Goal: Book appointment/travel/reservation

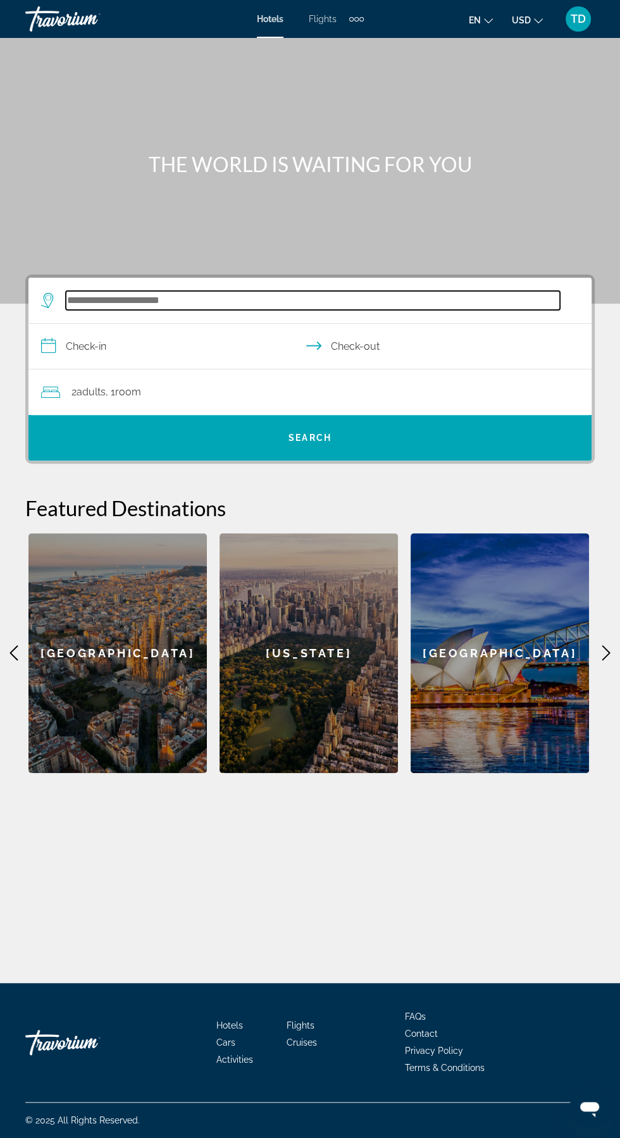
click at [414, 296] on input "Search widget" at bounding box center [313, 300] width 494 height 19
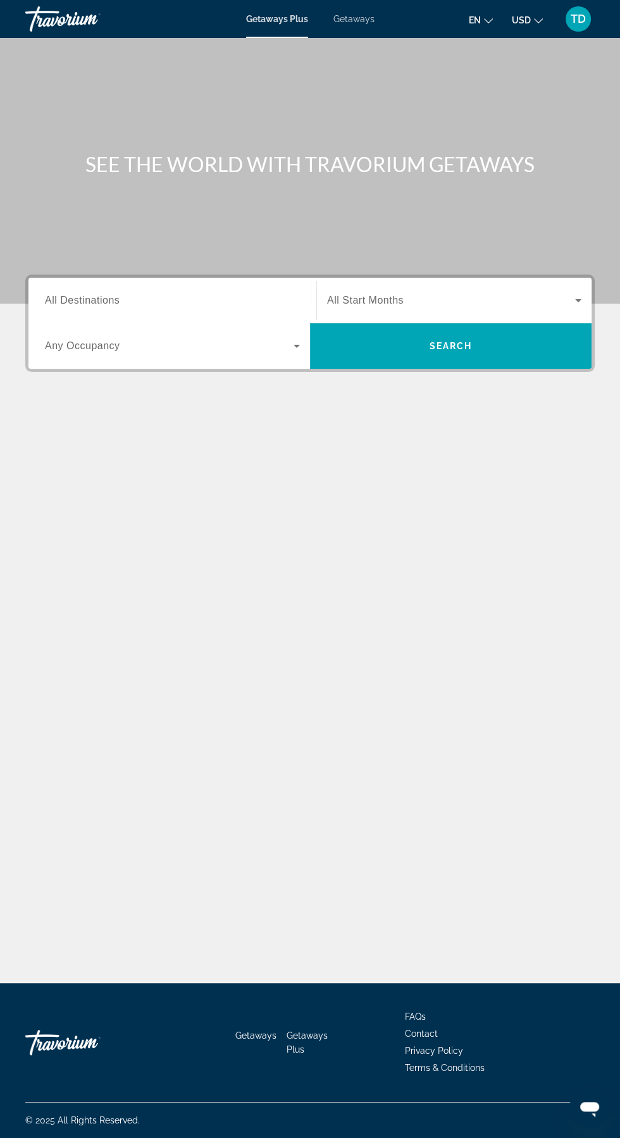
click at [168, 298] on input "Destination All Destinations" at bounding box center [172, 301] width 255 height 15
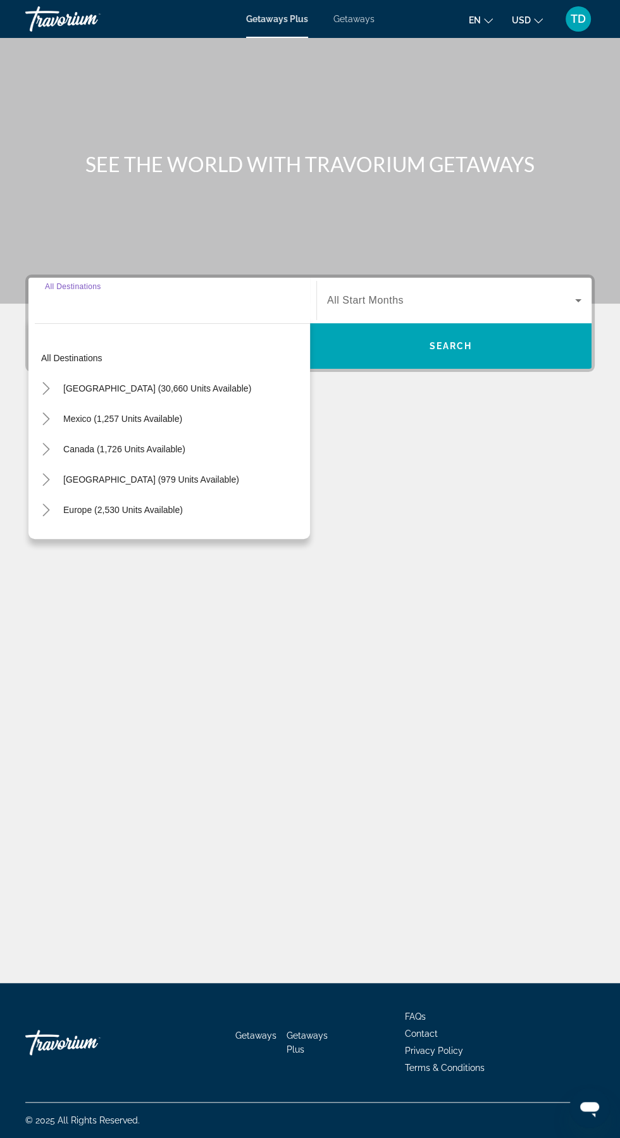
scroll to position [84, 0]
click at [46, 382] on icon "Toggle United States (30,660 units available)" at bounding box center [46, 388] width 13 height 13
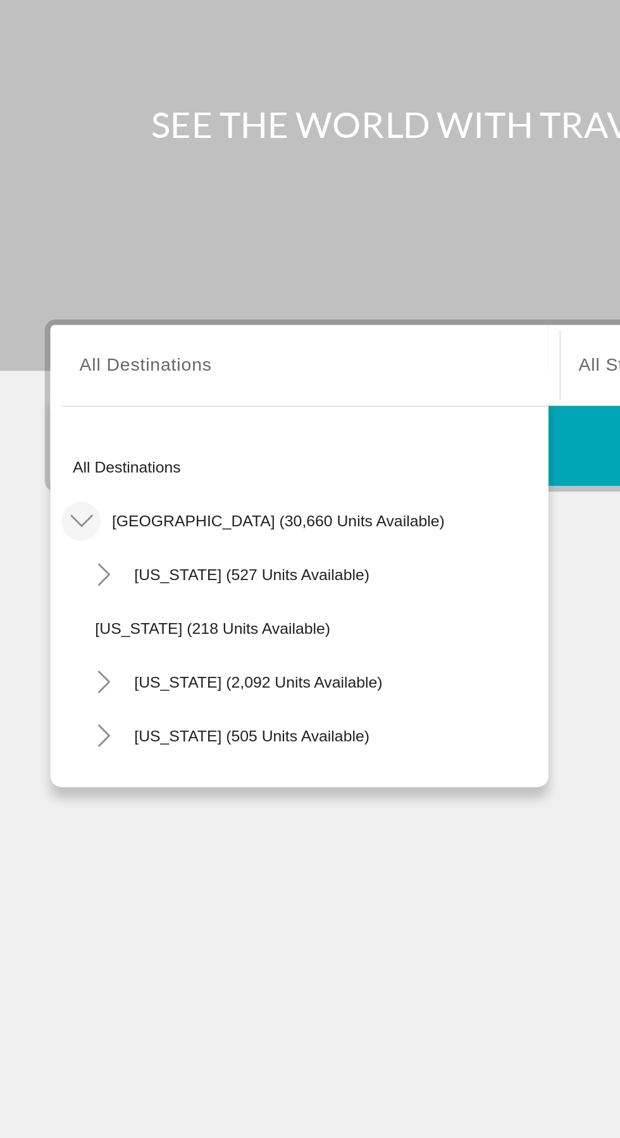
scroll to position [80, 0]
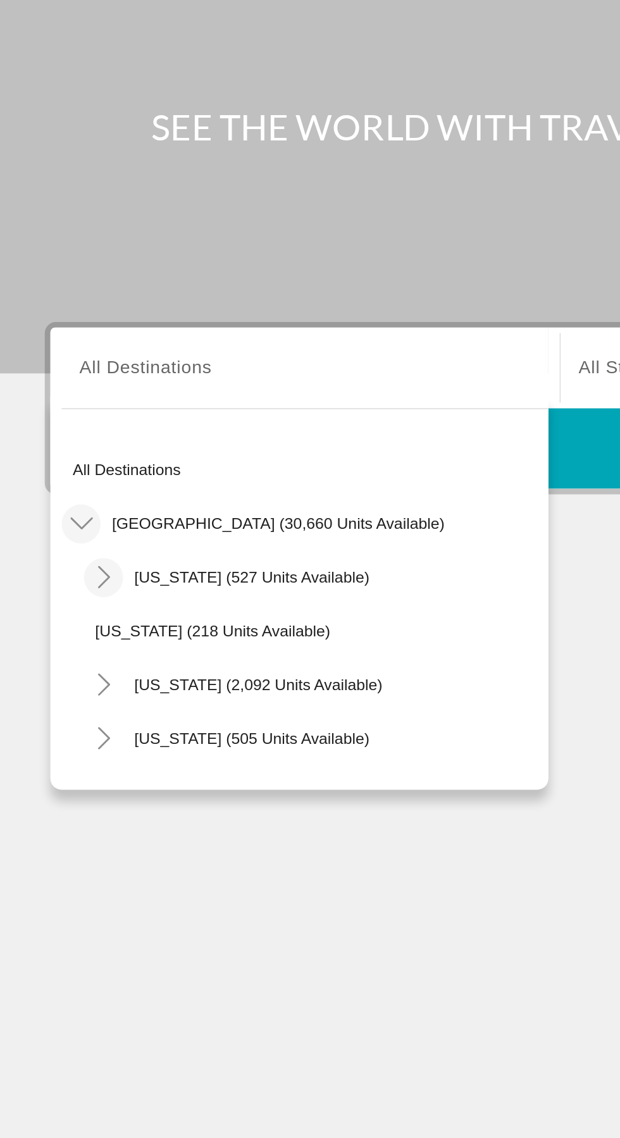
click at [61, 412] on icon "Toggle Arizona (527 units available)" at bounding box center [59, 418] width 13 height 13
click at [56, 416] on icon "Toggle Arizona (527 units available)" at bounding box center [58, 419] width 13 height 7
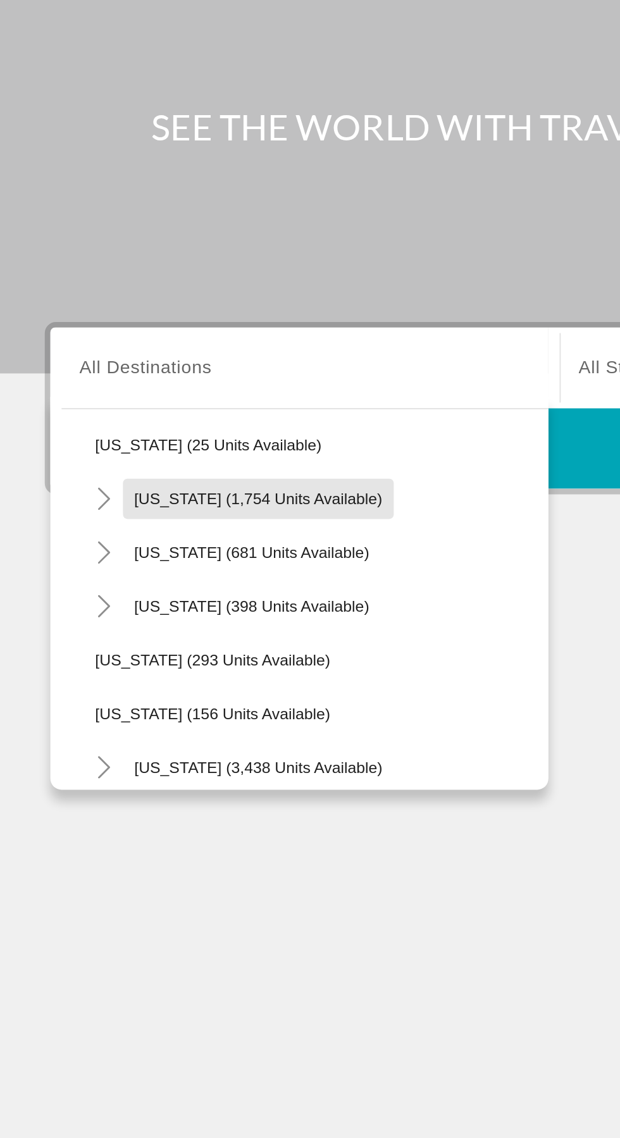
scroll to position [907, 0]
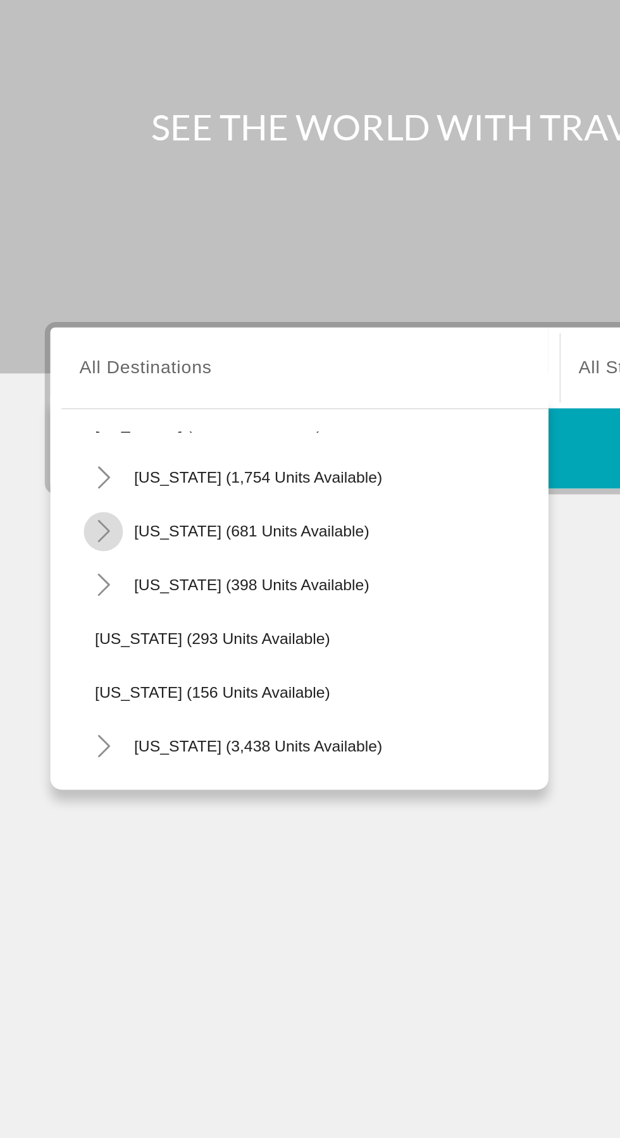
click at [65, 382] on mat-icon "Toggle Tennessee (681 units available)" at bounding box center [58, 393] width 22 height 22
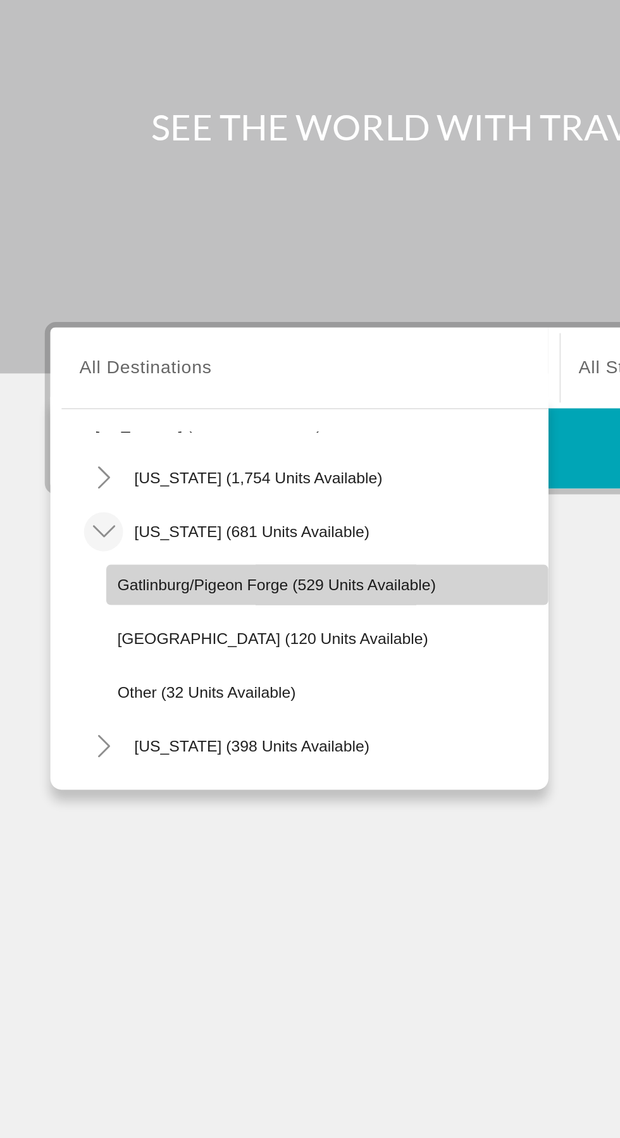
click at [137, 418] on span "Gatlinburg/Pigeon Forge (529 units available)" at bounding box center [156, 423] width 180 height 10
type input "**********"
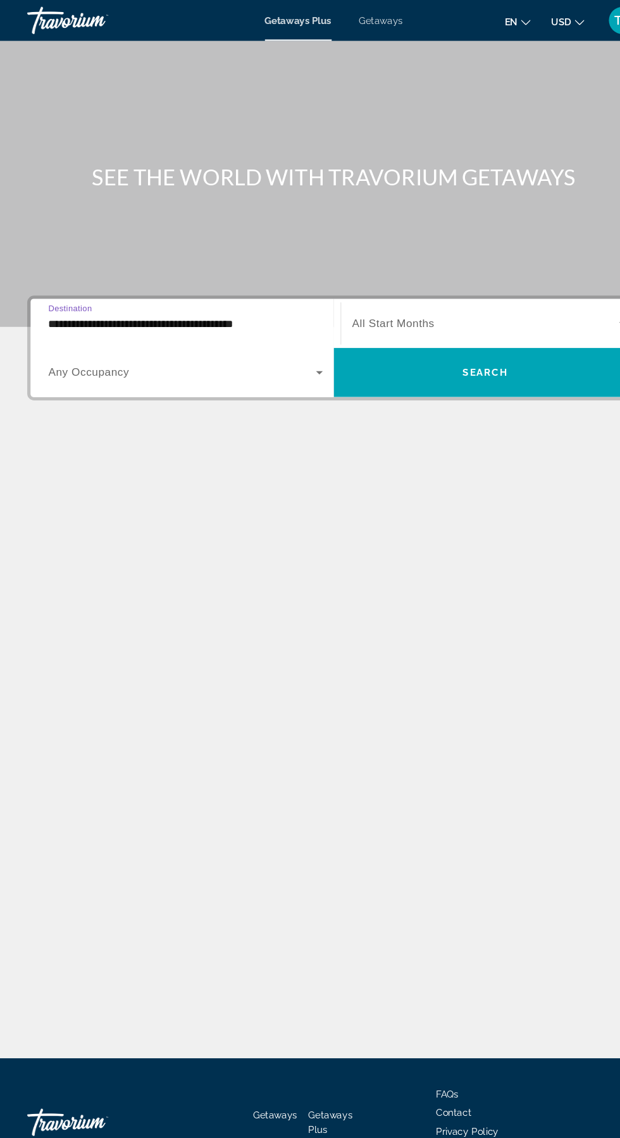
scroll to position [79, 0]
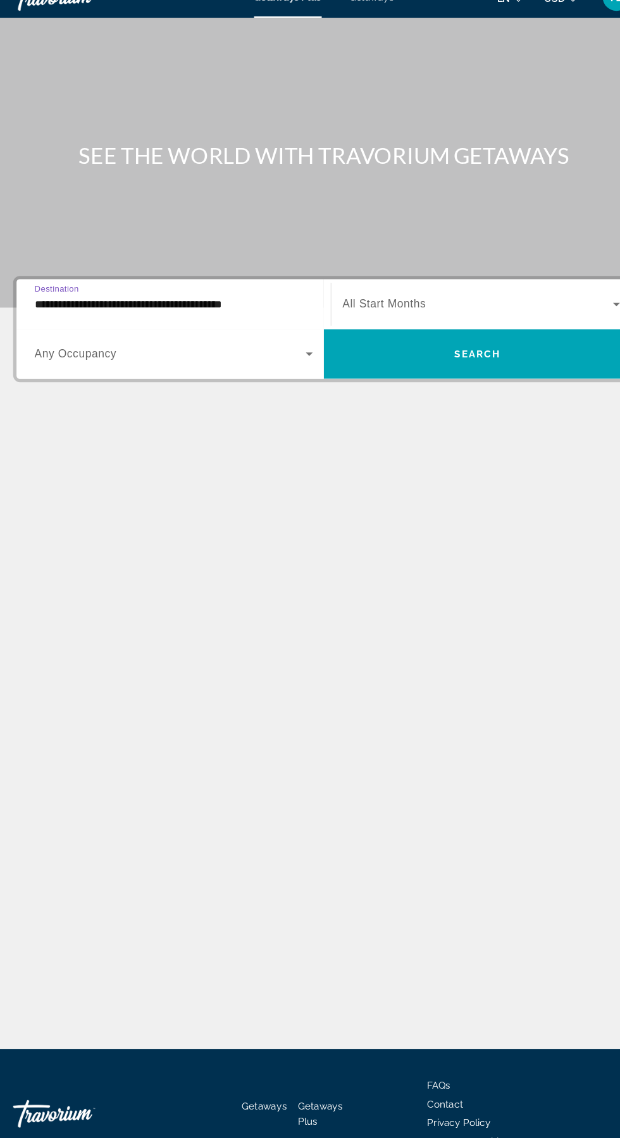
click at [480, 293] on span "Search widget" at bounding box center [451, 300] width 248 height 15
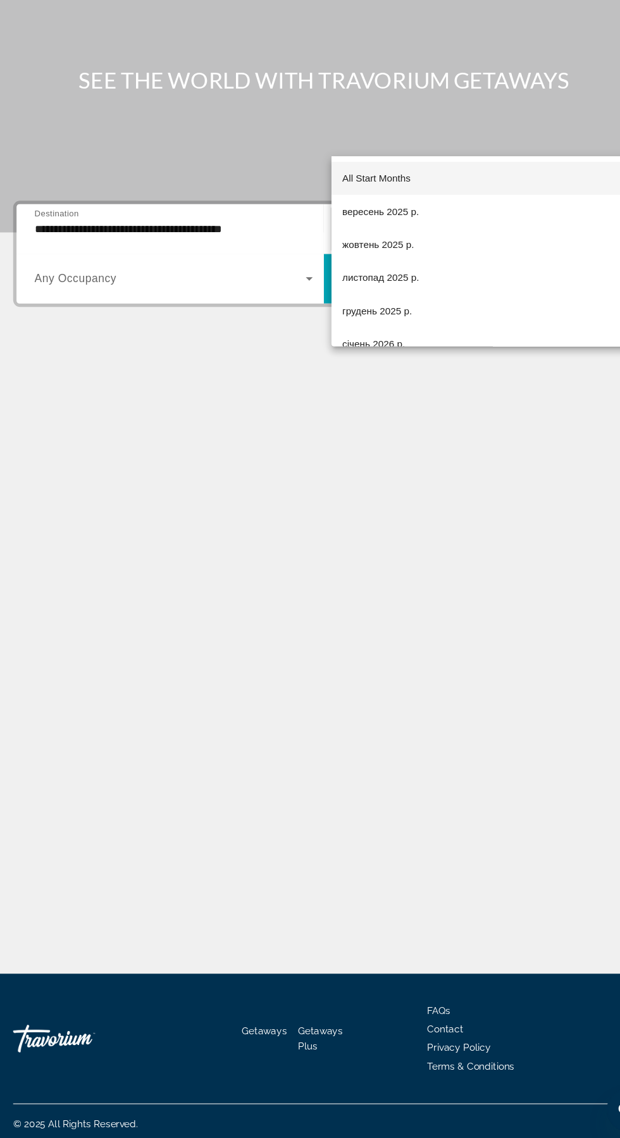
scroll to position [84, 0]
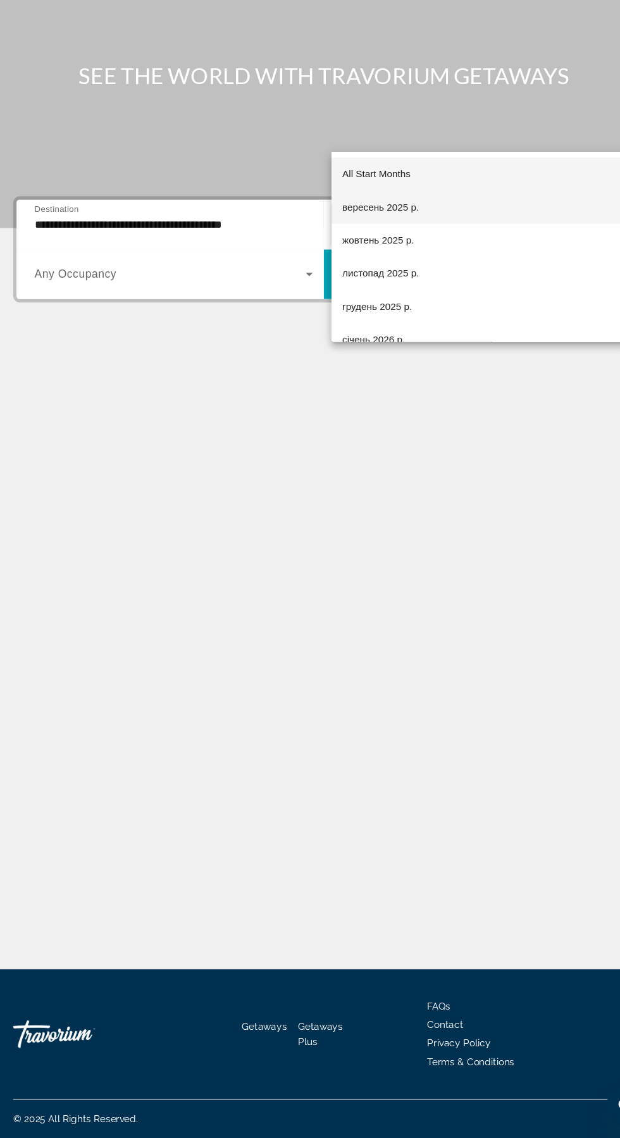
click at [441, 285] on mat-option "вересень 2025 р." at bounding box center [454, 284] width 275 height 30
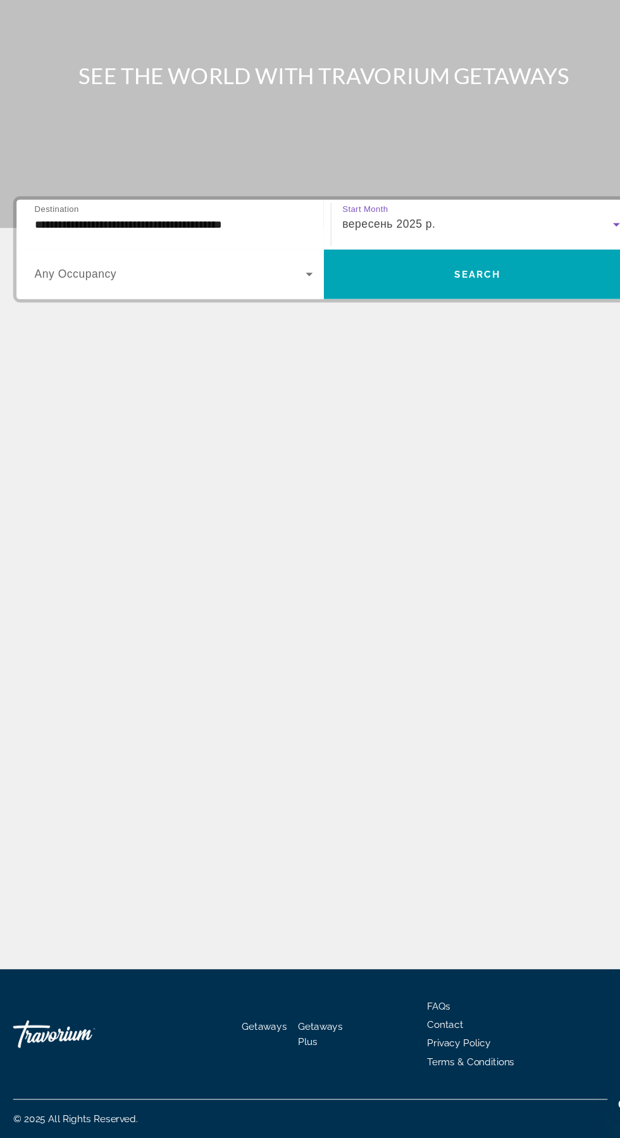
click at [234, 338] on span "Search widget" at bounding box center [169, 345] width 249 height 15
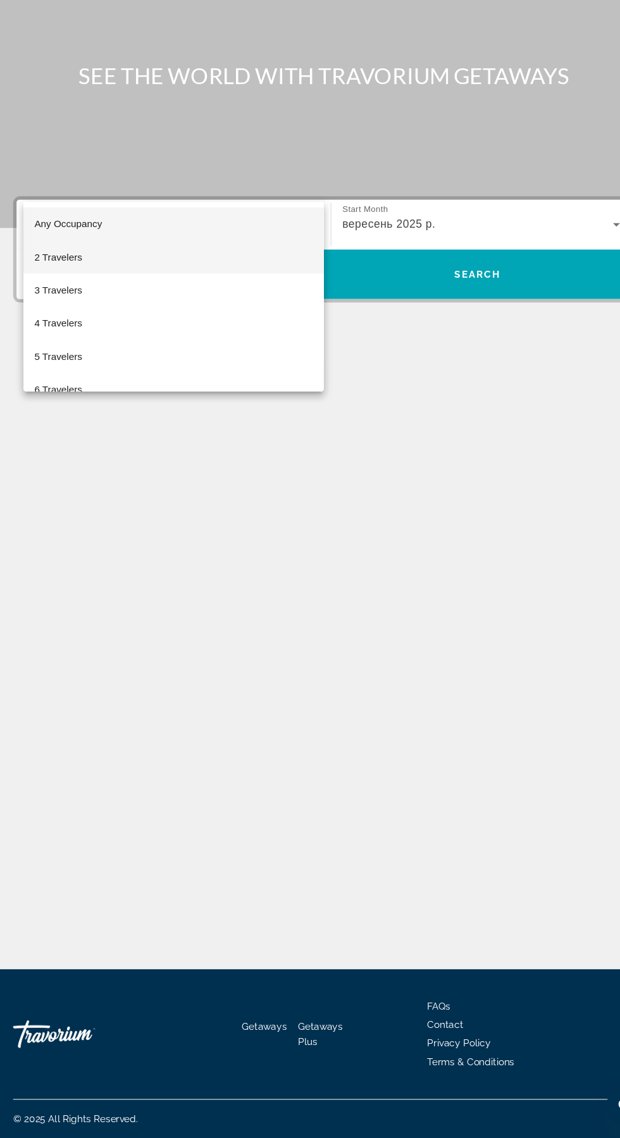
click at [211, 338] on mat-option "2 Travelers" at bounding box center [172, 330] width 275 height 30
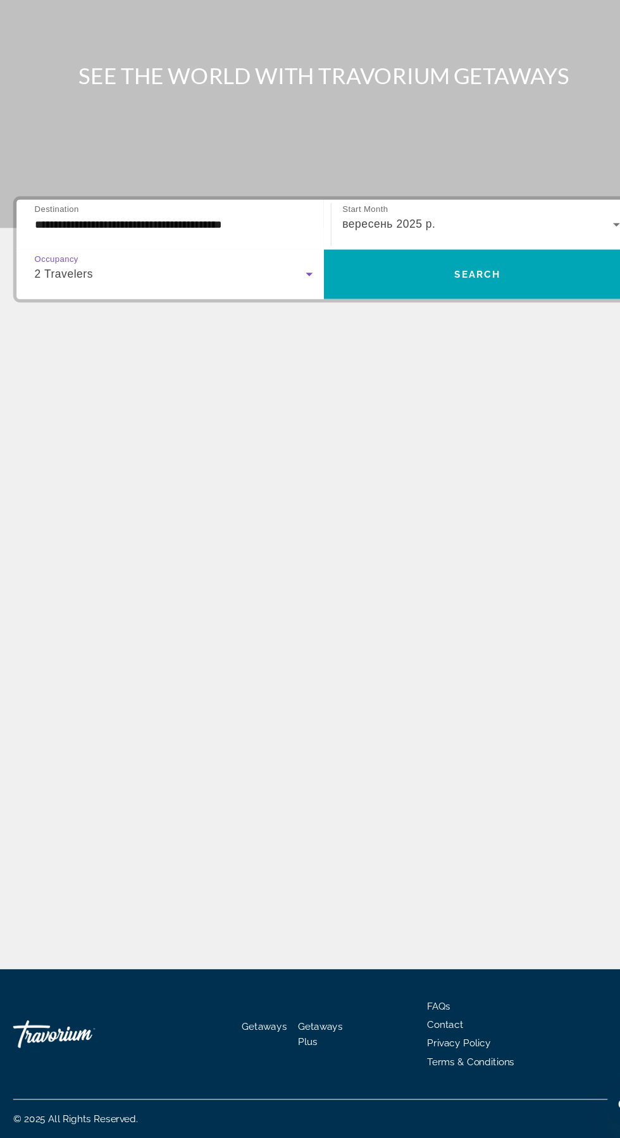
click at [220, 338] on div "2 Travelers" at bounding box center [169, 345] width 249 height 15
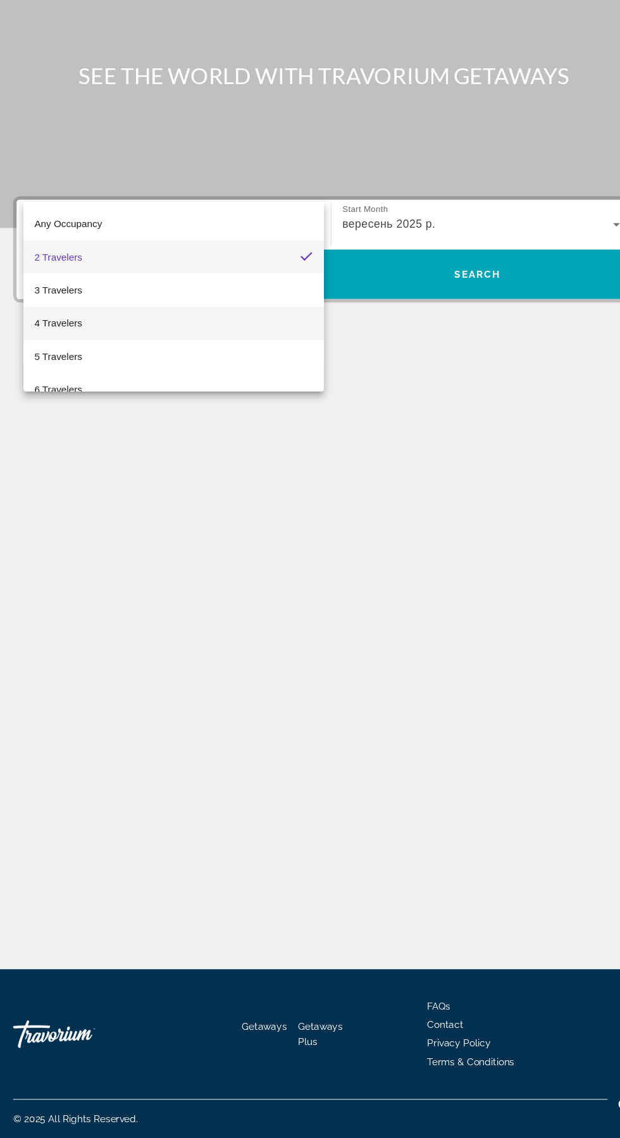
click at [211, 399] on mat-option "4 Travelers" at bounding box center [172, 391] width 275 height 30
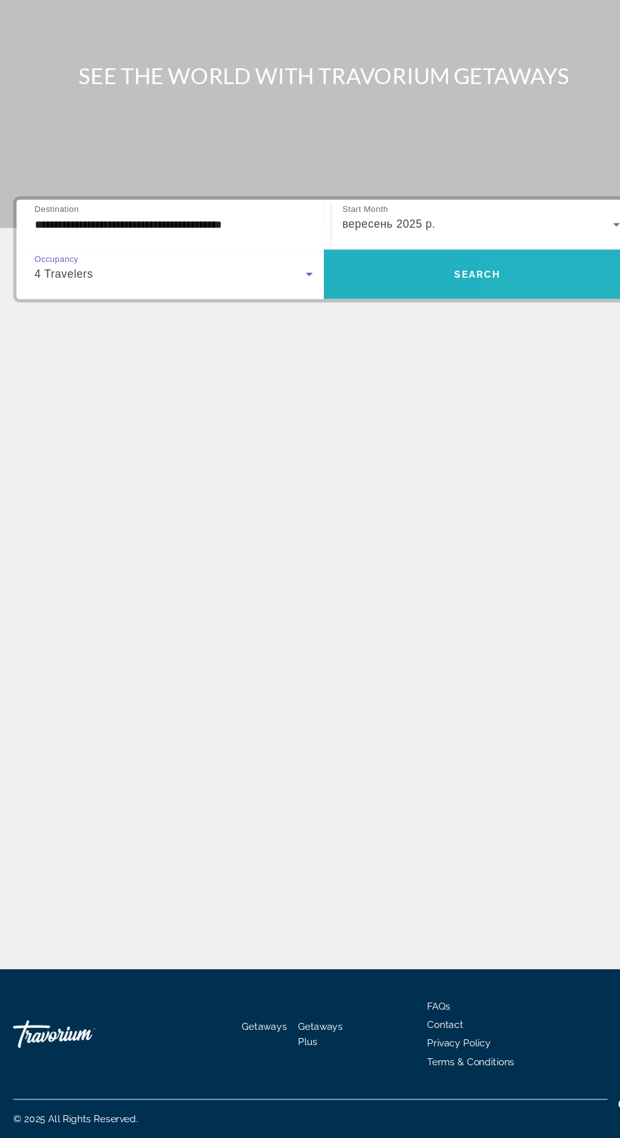
click at [484, 331] on span "Search widget" at bounding box center [451, 346] width 282 height 30
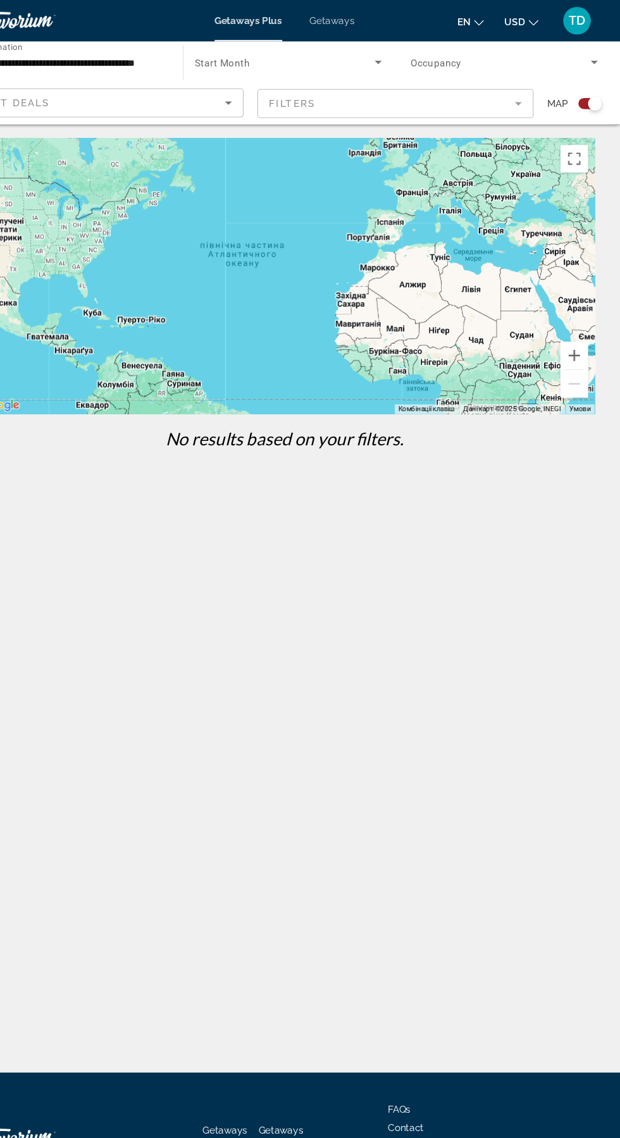
click at [576, 53] on span "Search widget" at bounding box center [508, 56] width 165 height 15
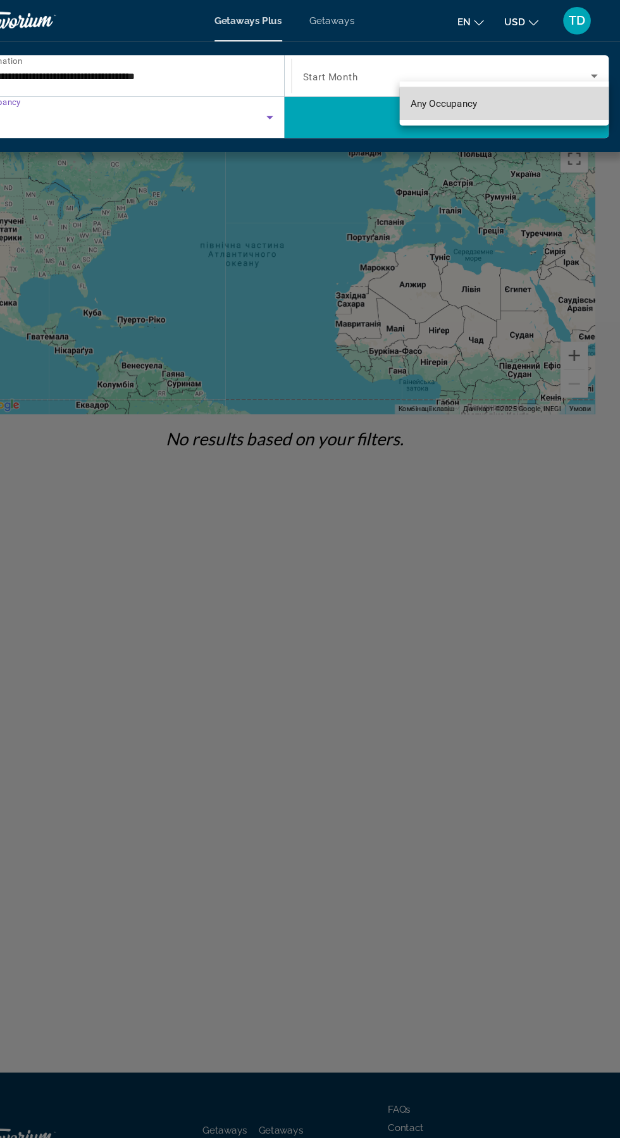
click at [514, 100] on mat-option "Any Occupancy" at bounding box center [512, 95] width 192 height 30
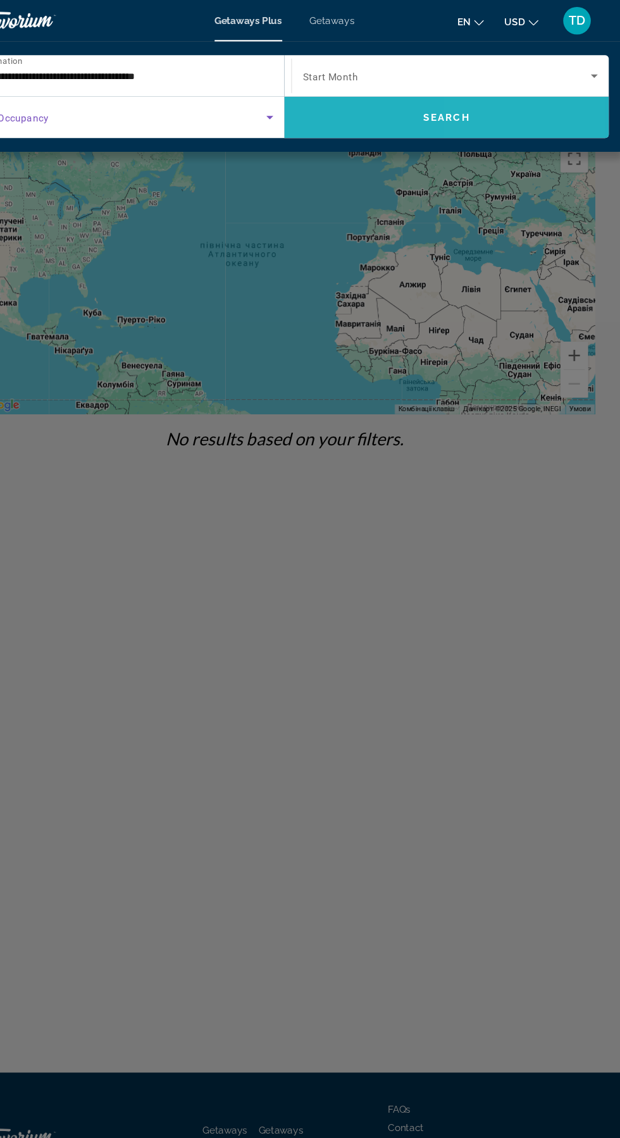
click at [521, 112] on span "Search widget" at bounding box center [458, 107] width 297 height 30
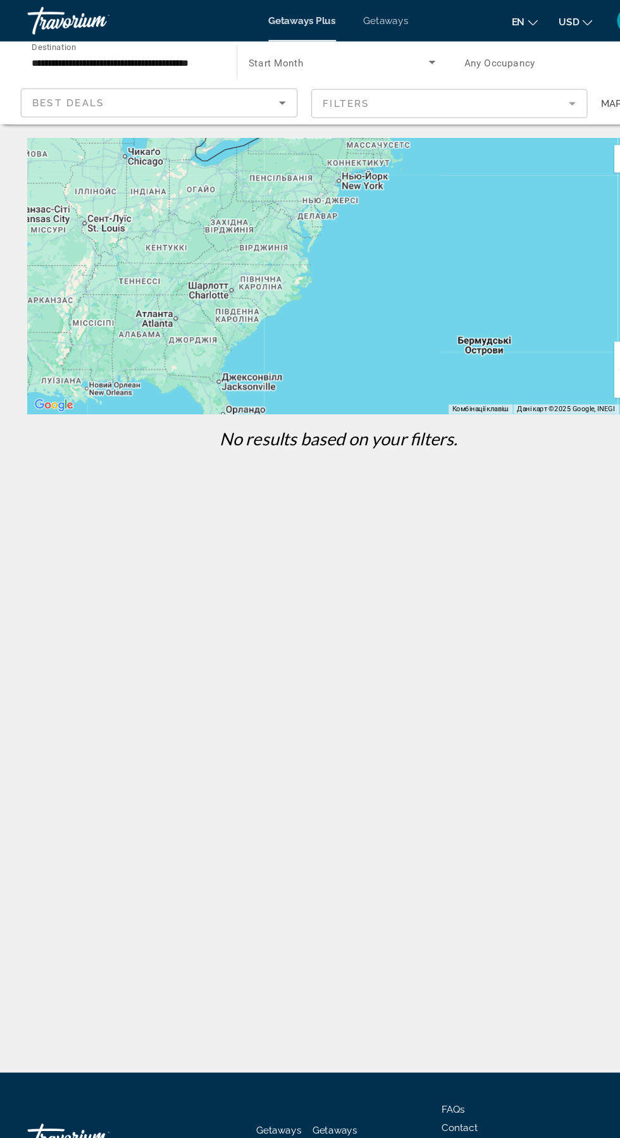
click at [124, 54] on input "**********" at bounding box center [114, 57] width 171 height 15
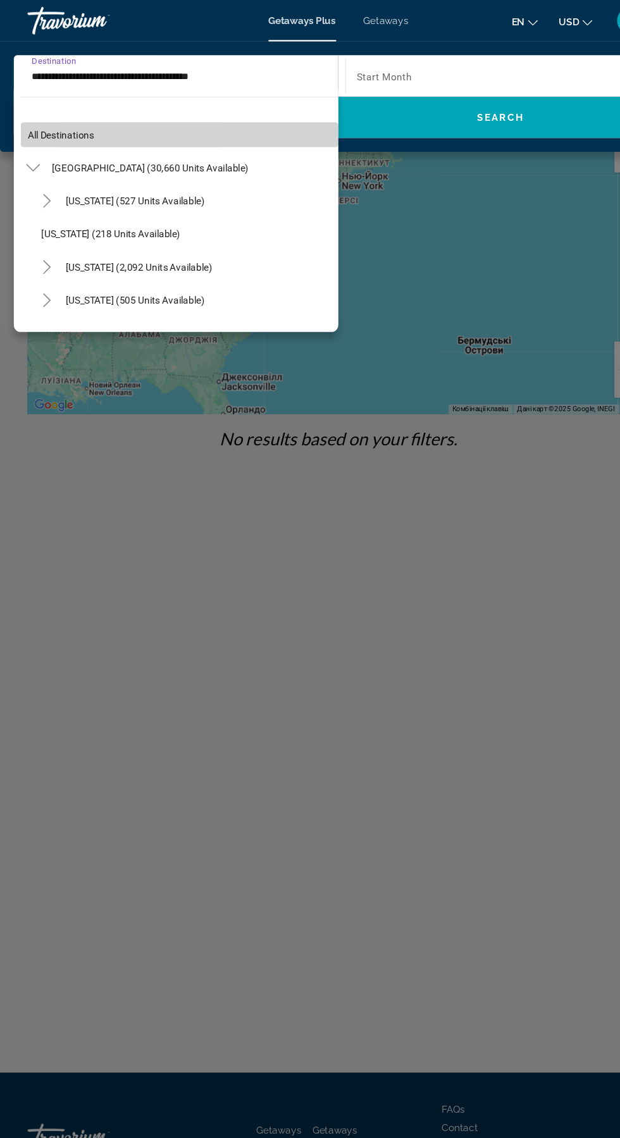
click at [34, 126] on span "All destinations" at bounding box center [55, 123] width 61 height 10
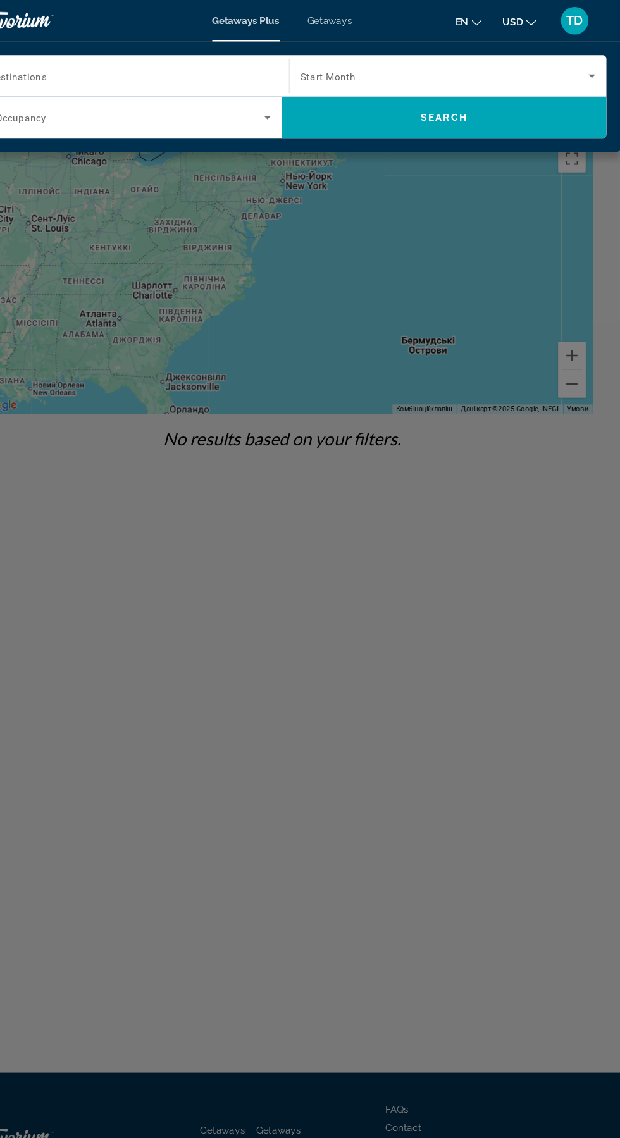
click at [532, 66] on span "Search widget" at bounding box center [459, 69] width 264 height 15
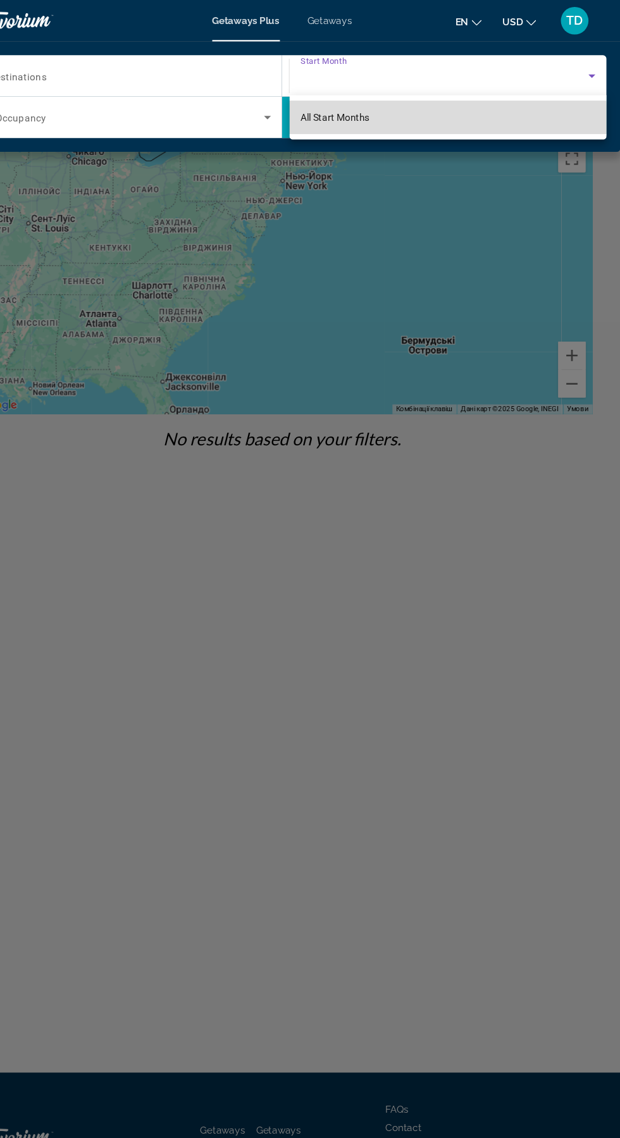
click at [461, 110] on mat-option "All Start Months" at bounding box center [462, 107] width 290 height 30
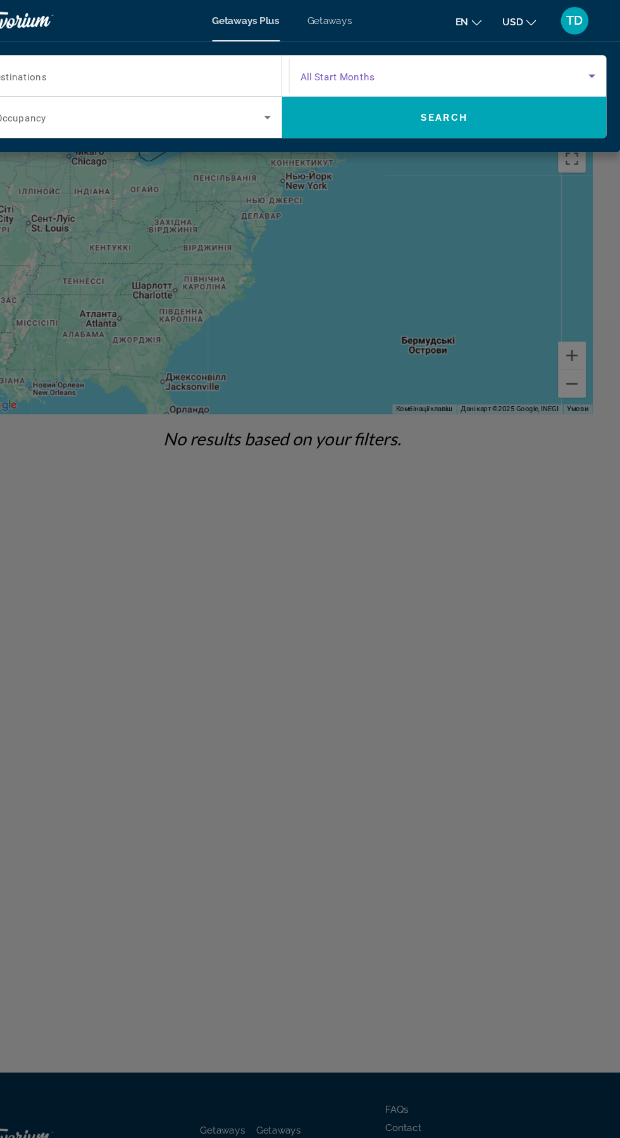
click at [572, 64] on span "Search widget" at bounding box center [459, 69] width 264 height 15
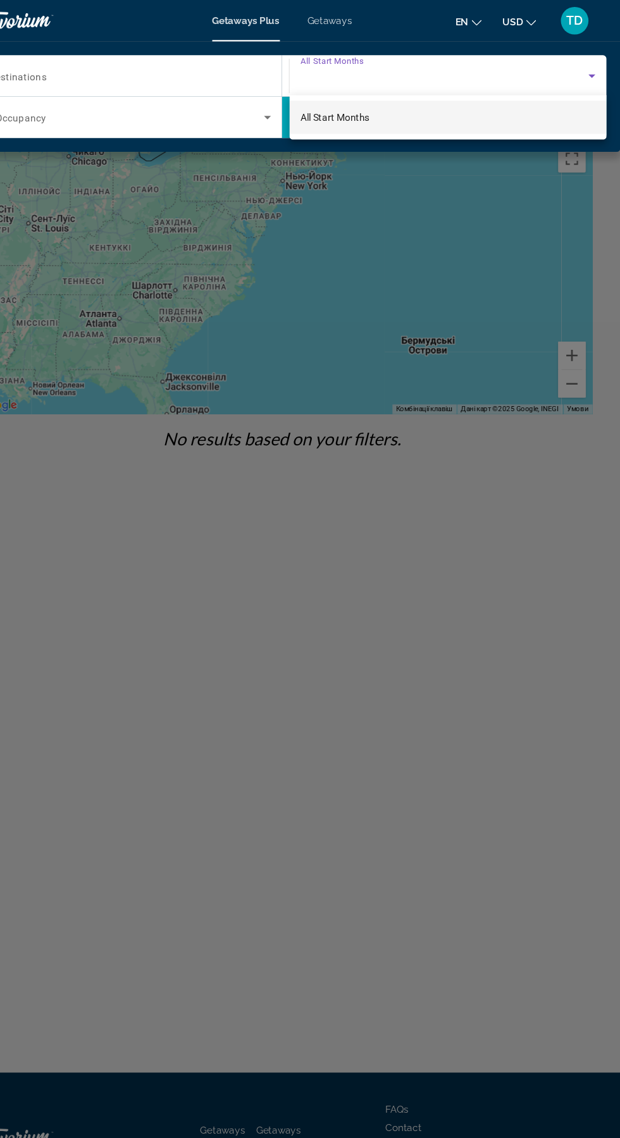
click at [569, 60] on div at bounding box center [310, 569] width 620 height 1138
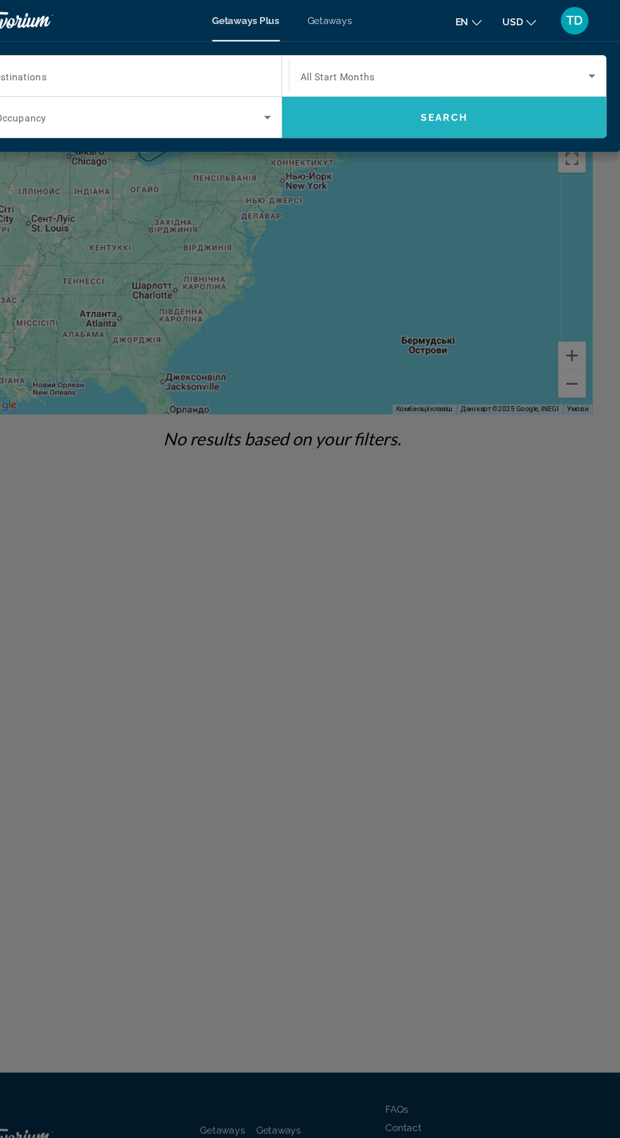
click at [541, 109] on span "Search widget" at bounding box center [458, 107] width 297 height 30
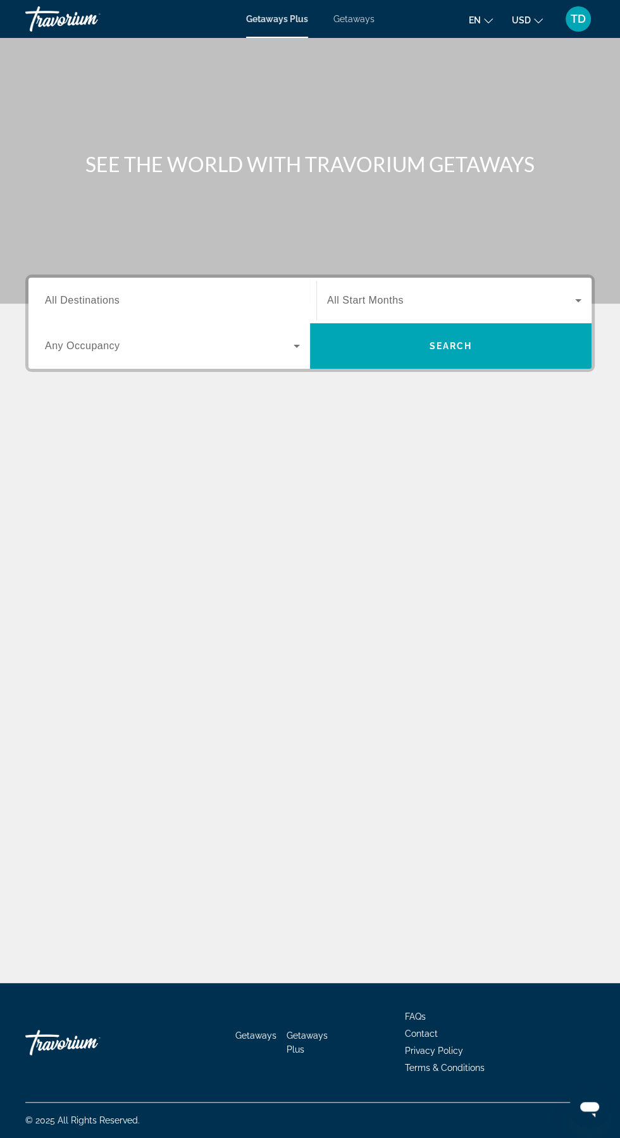
click at [438, 300] on span "Search widget" at bounding box center [451, 300] width 248 height 15
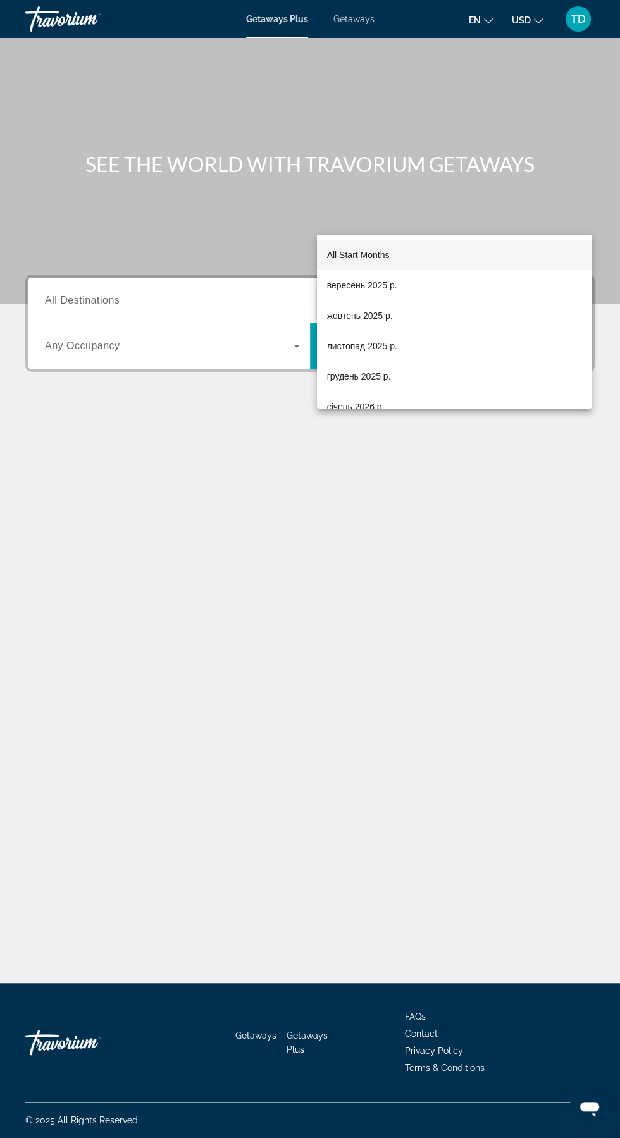
scroll to position [84, 0]
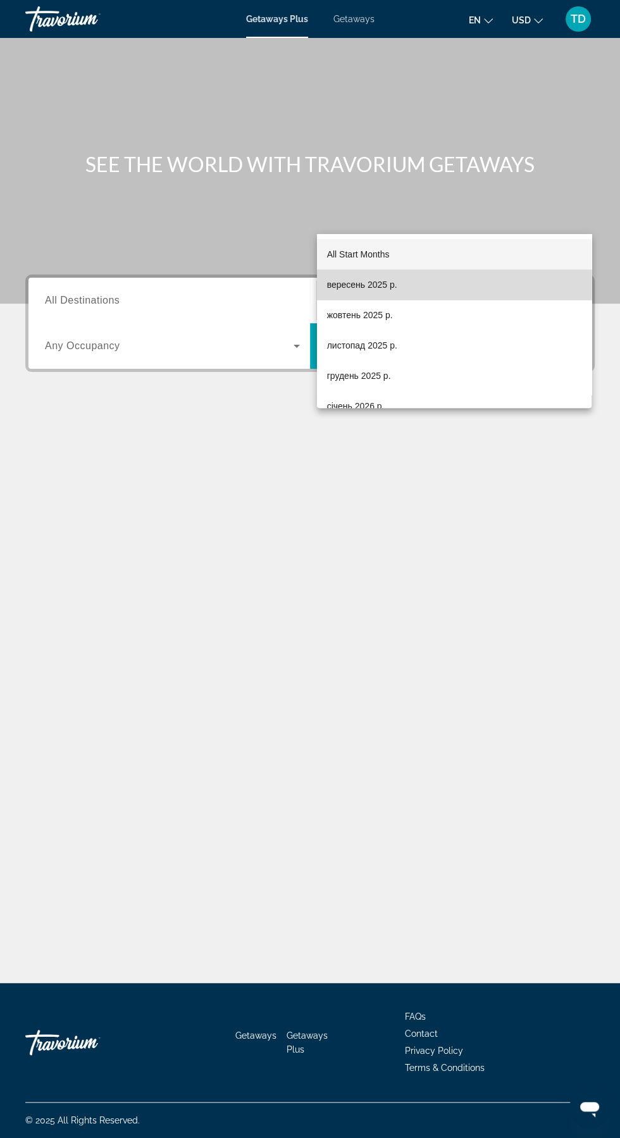
click at [479, 285] on mat-option "вересень 2025 р." at bounding box center [454, 284] width 275 height 30
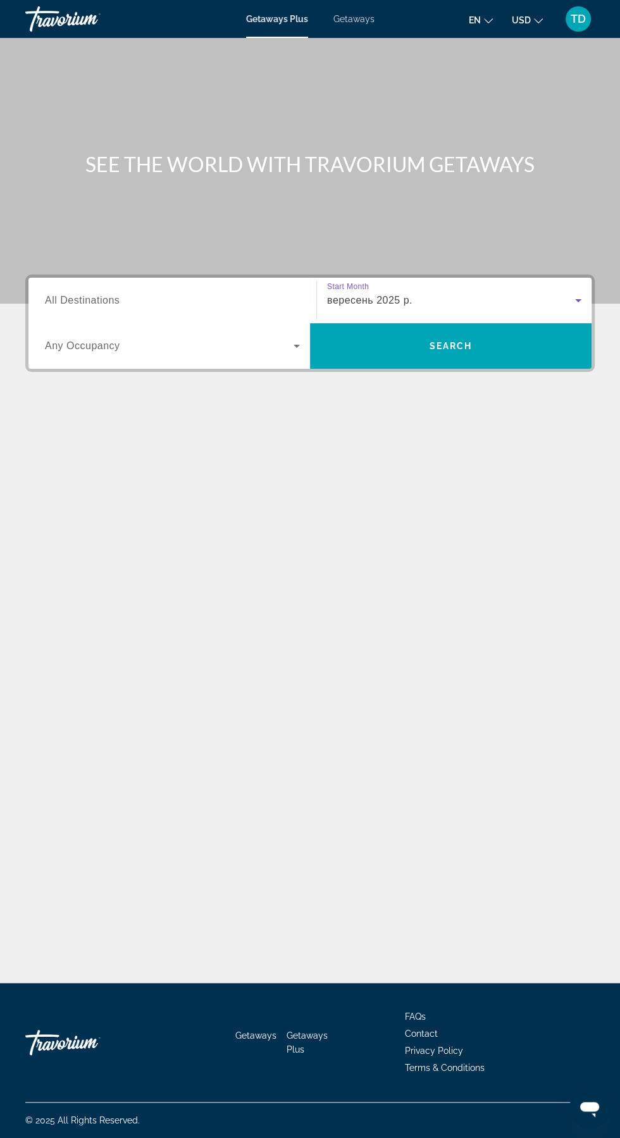
click at [204, 294] on input "Destination All Destinations" at bounding box center [172, 301] width 255 height 15
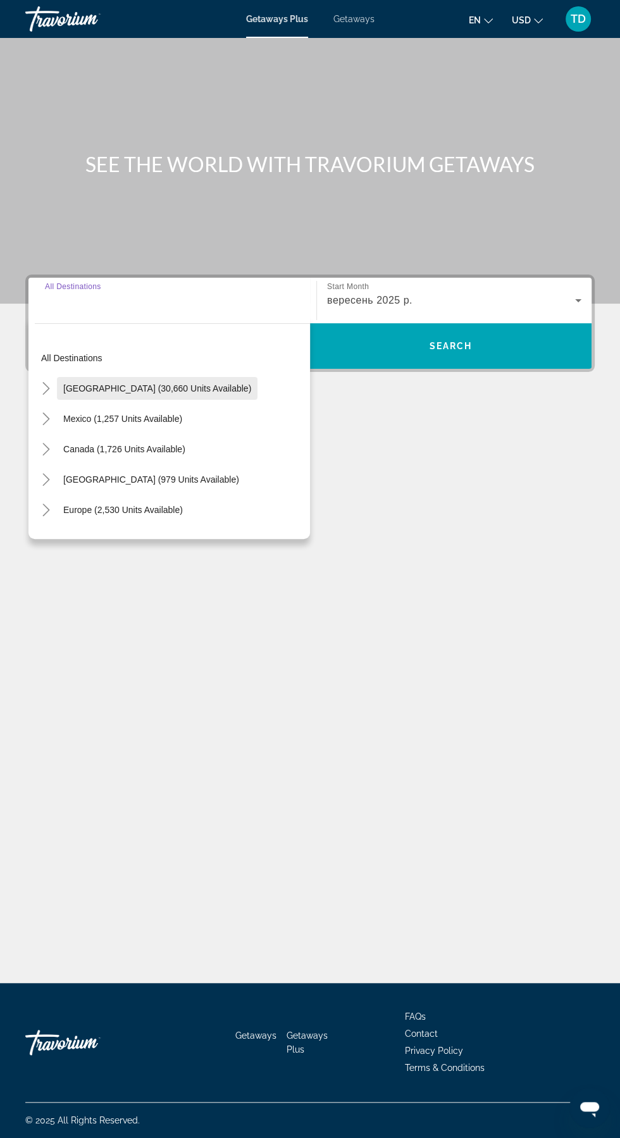
click at [189, 383] on span "[GEOGRAPHIC_DATA] (30,660 units available)" at bounding box center [157, 388] width 188 height 10
type input "**********"
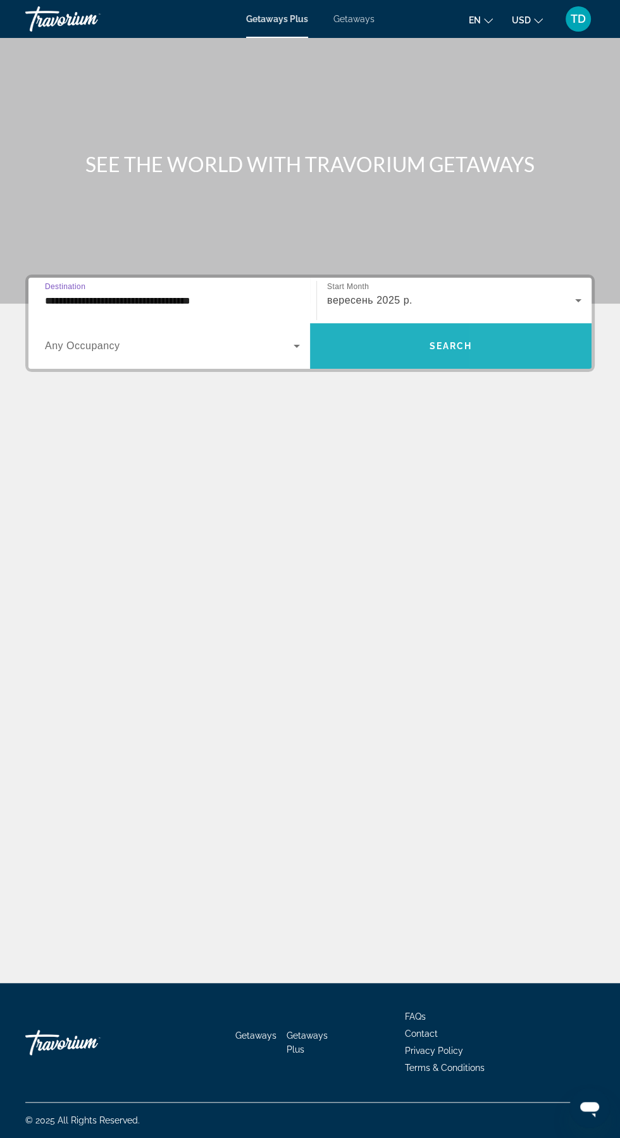
click at [501, 331] on span "Search widget" at bounding box center [451, 346] width 282 height 30
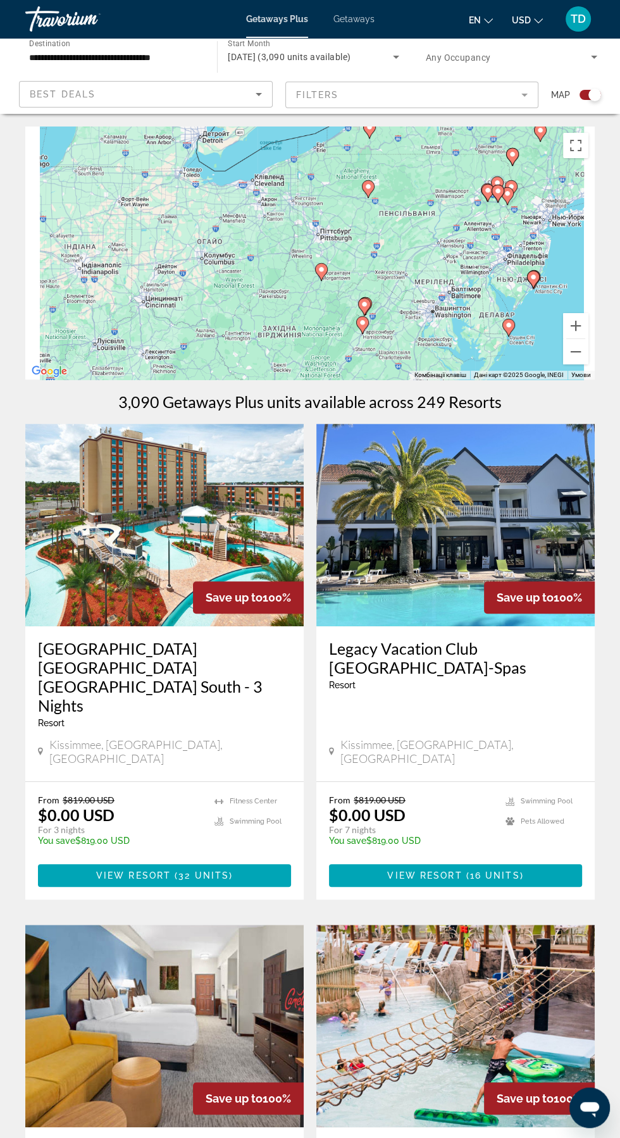
click at [330, 294] on div "Увімкніть режим перетягування за допомогою клавіатури, натиснувши Alt + Enter. …" at bounding box center [309, 253] width 569 height 253
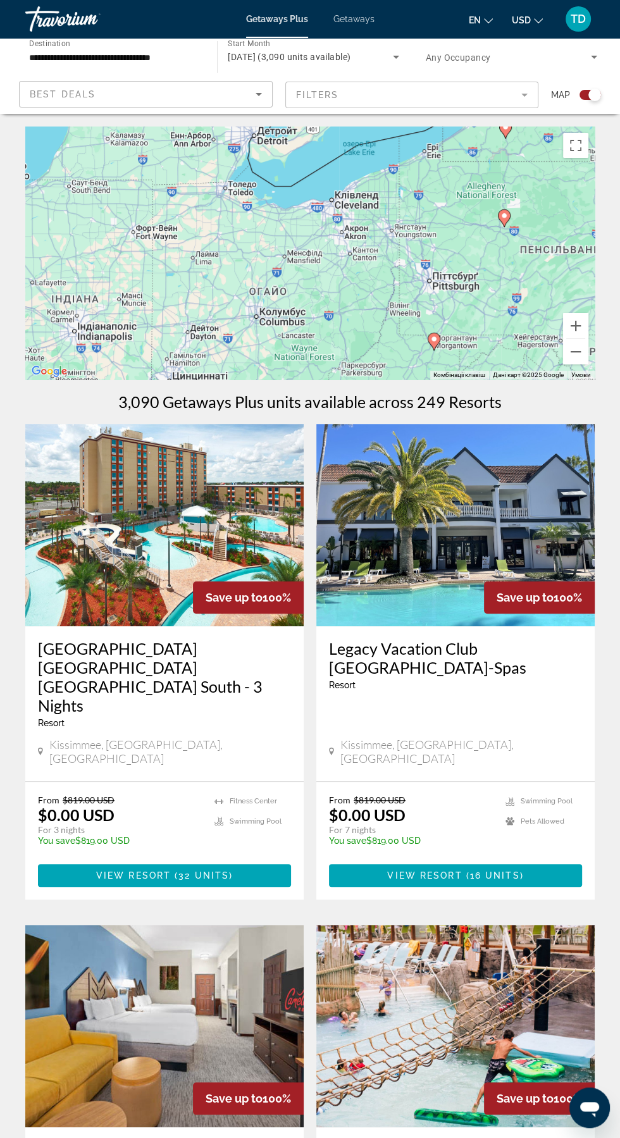
type input "**********"
click at [430, 338] on icon "Main content" at bounding box center [433, 341] width 11 height 16
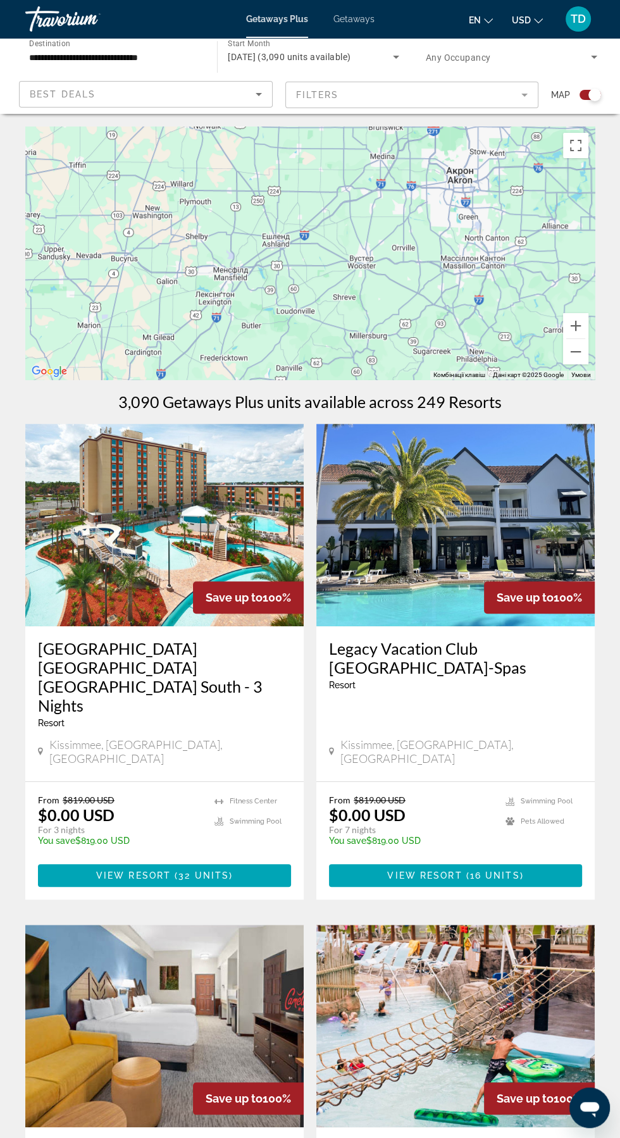
click at [588, 151] on div "Для навігації використовуйте клавіші зі стрілками. Увімкніть режим перетягуванн…" at bounding box center [309, 253] width 569 height 253
click at [568, 152] on button "Перемкнути повноекранний режим" at bounding box center [575, 145] width 25 height 25
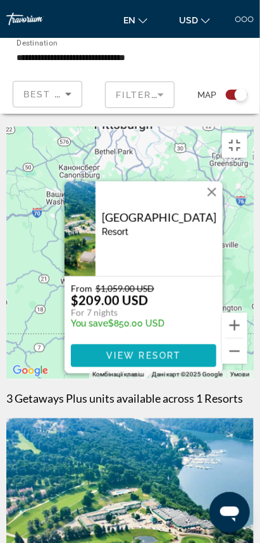
click at [159, 371] on span "Main content" at bounding box center [144, 356] width 146 height 30
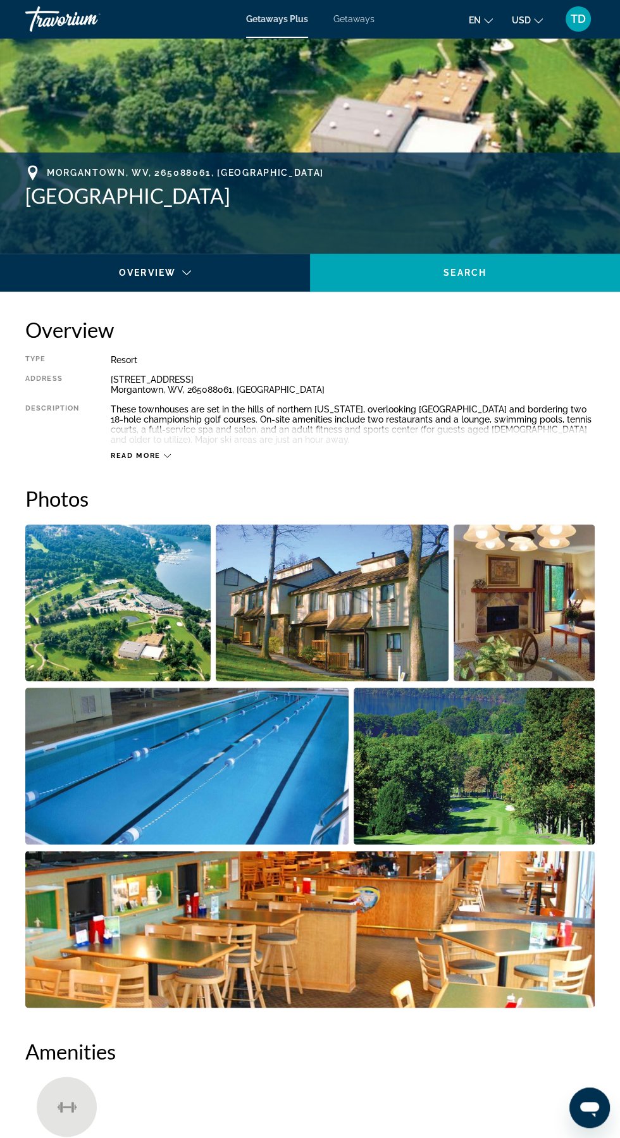
scroll to position [387, 0]
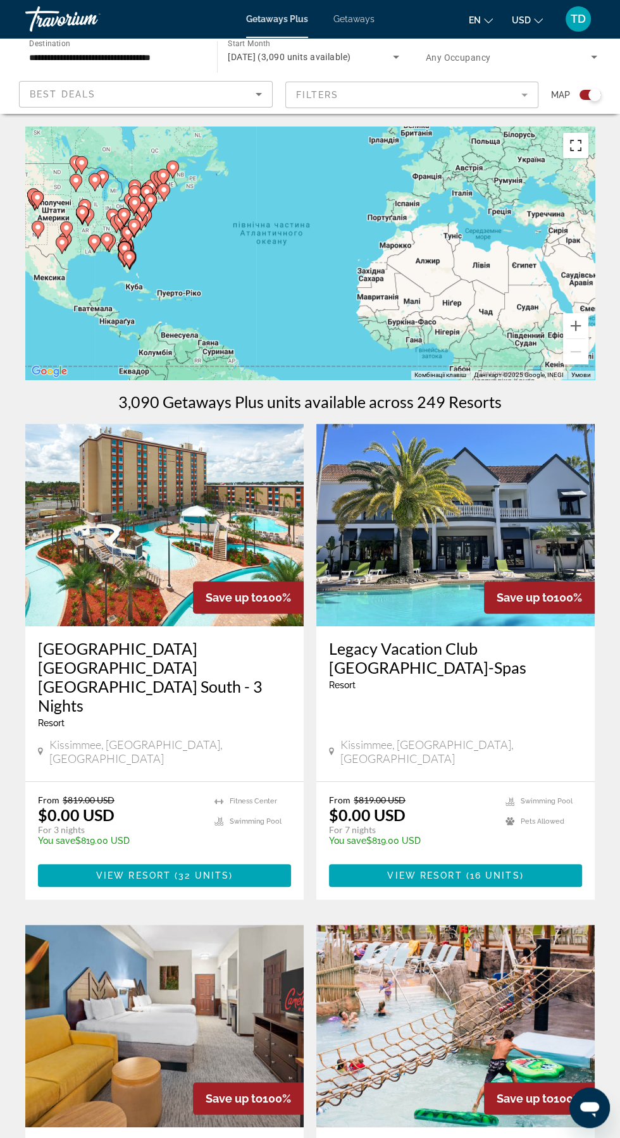
click at [575, 157] on button "Перемкнути повноекранний режим" at bounding box center [575, 145] width 25 height 25
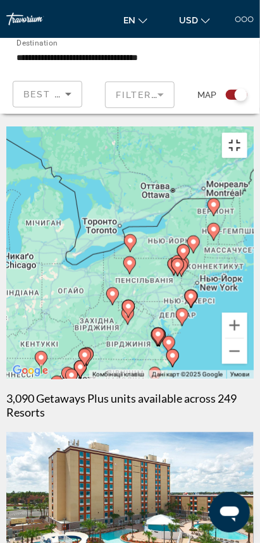
type input "**********"
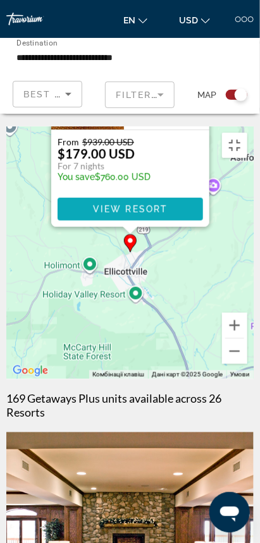
click at [171, 225] on span "Main content" at bounding box center [131, 209] width 146 height 30
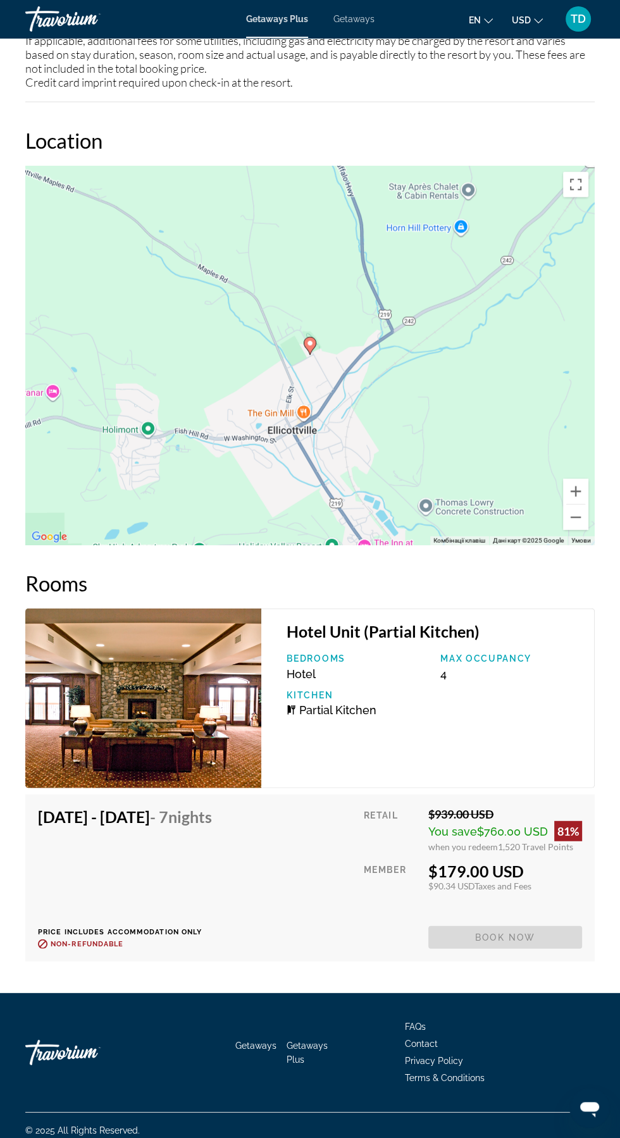
scroll to position [1764, 0]
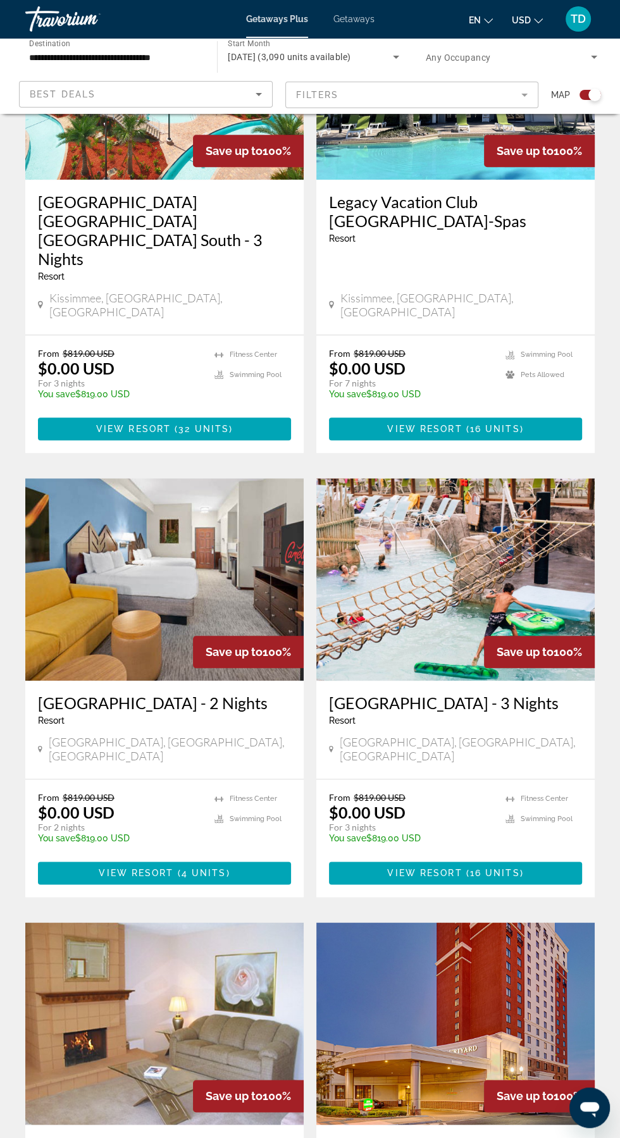
scroll to position [447, 0]
